Goal: Navigation & Orientation: Find specific page/section

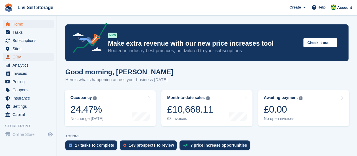
click at [20, 58] on span "CRM" at bounding box center [30, 57] width 34 height 8
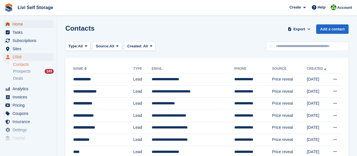
click at [20, 26] on span "Home" at bounding box center [30, 24] width 34 height 8
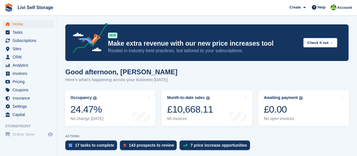
scroll to position [57, 0]
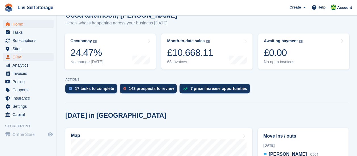
click at [19, 57] on span "CRM" at bounding box center [30, 57] width 34 height 8
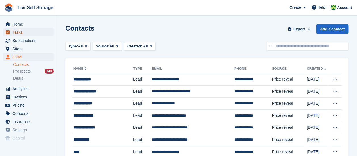
click at [17, 36] on span "Tasks" at bounding box center [30, 32] width 34 height 8
